Goal: Book appointment/travel/reservation

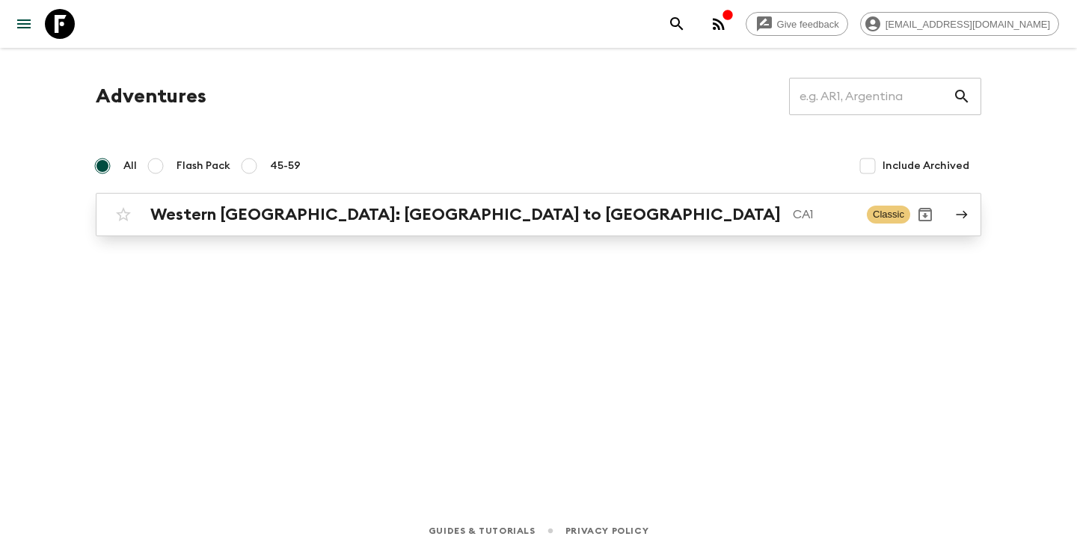
click at [325, 226] on div "[GEOGRAPHIC_DATA]: [GEOGRAPHIC_DATA] to [GEOGRAPHIC_DATA] [GEOGRAPHIC_DATA] Cla…" at bounding box center [509, 215] width 802 height 30
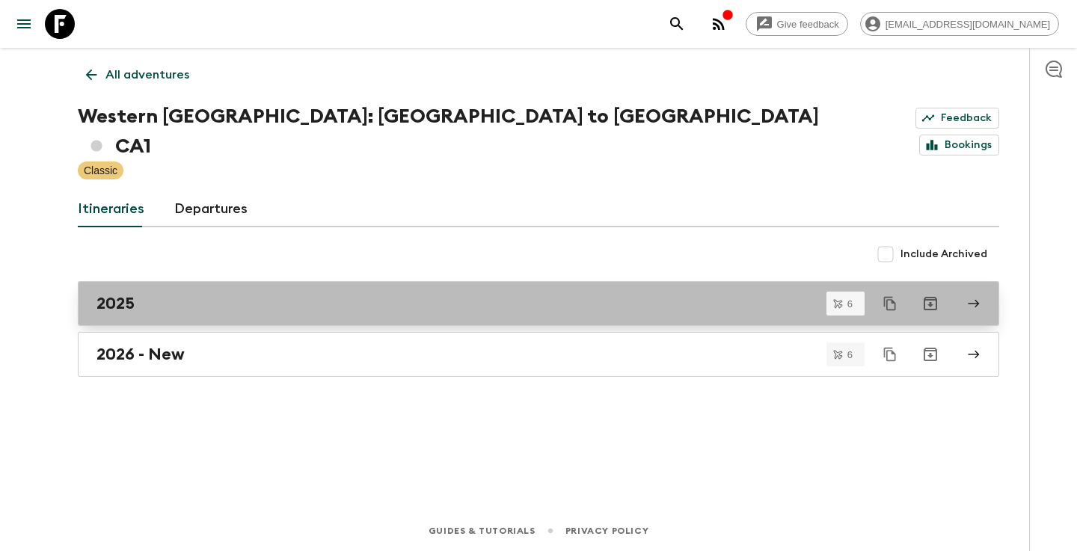
click at [144, 294] on div "2025" at bounding box center [524, 303] width 856 height 19
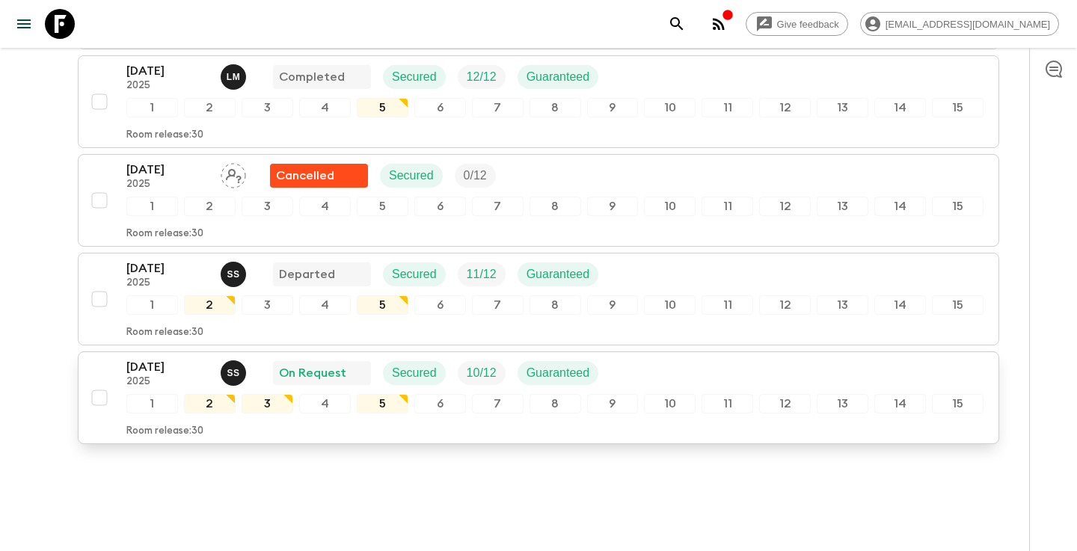
scroll to position [463, 0]
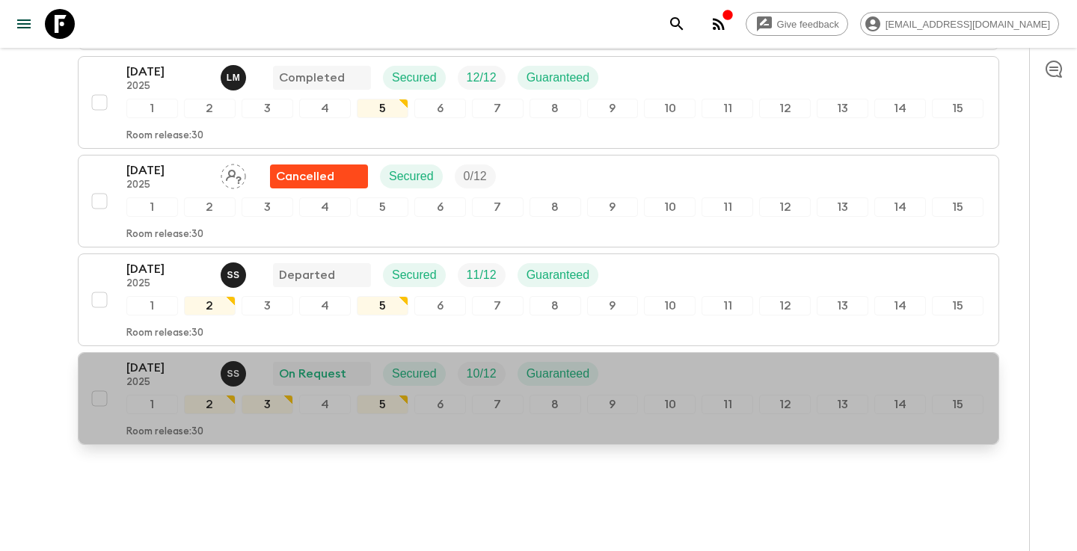
click at [707, 359] on div "[DATE] 2025 S S On Request Secured 10 / 12 Guaranteed" at bounding box center [554, 374] width 857 height 30
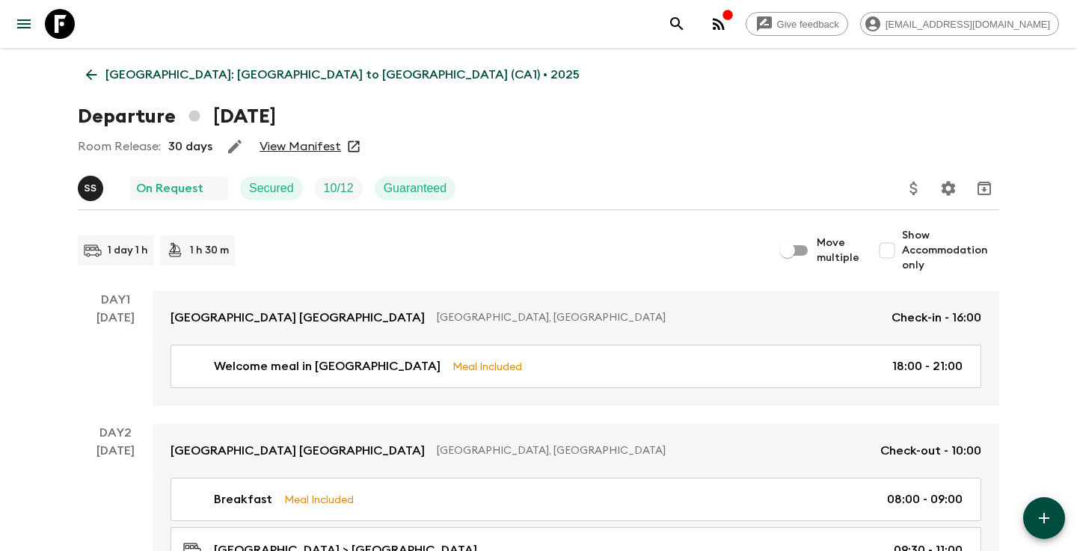
click at [88, 64] on link "[GEOGRAPHIC_DATA]: [GEOGRAPHIC_DATA] to [GEOGRAPHIC_DATA] (CA1) • 2025" at bounding box center [333, 75] width 510 height 30
